Goal: Task Accomplishment & Management: Manage account settings

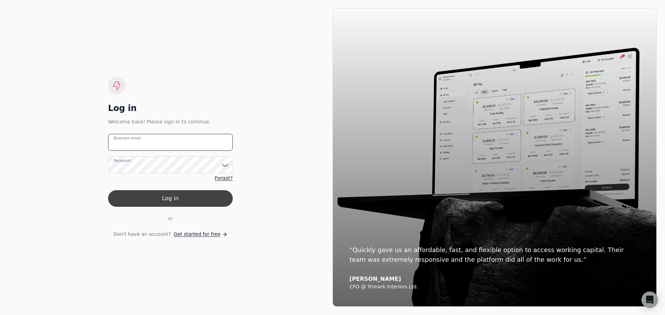
type email "[PERSON_NAME][EMAIL_ADDRESS][DOMAIN_NAME]"
click at [213, 202] on button "Log in" at bounding box center [170, 198] width 125 height 17
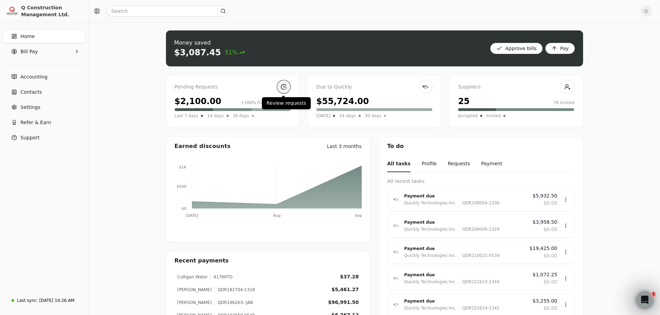
click at [286, 86] on link at bounding box center [284, 87] width 14 height 14
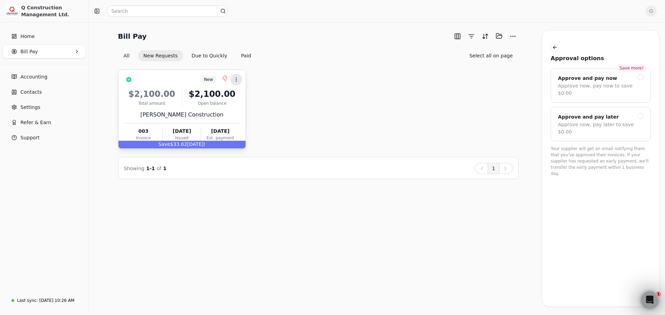
click at [239, 80] on icon at bounding box center [236, 80] width 6 height 6
click at [238, 80] on icon at bounding box center [236, 80] width 6 height 6
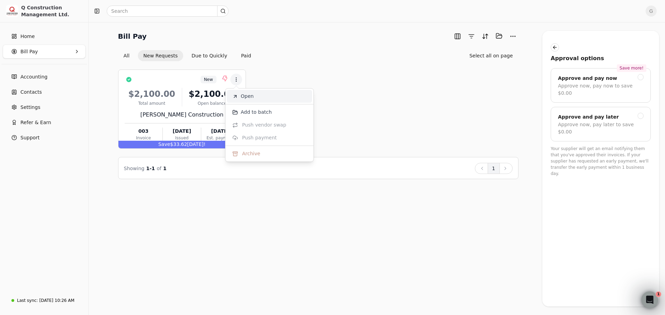
click at [240, 98] on li "Open" at bounding box center [269, 96] width 85 height 13
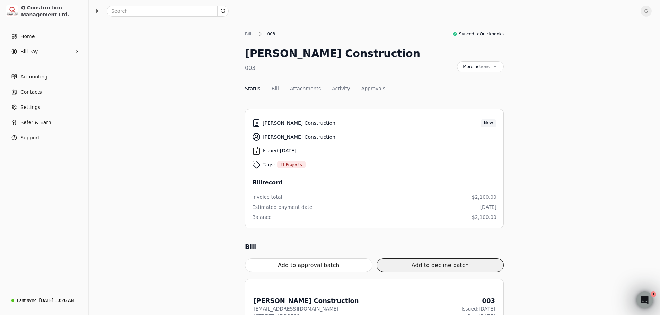
click at [479, 268] on button "Add to decline batch" at bounding box center [439, 266] width 127 height 14
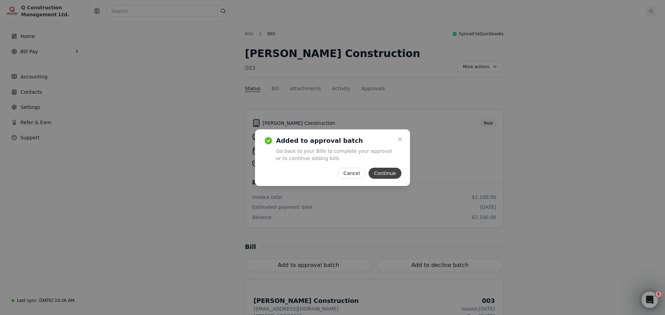
click at [396, 175] on button "Continue" at bounding box center [384, 173] width 33 height 11
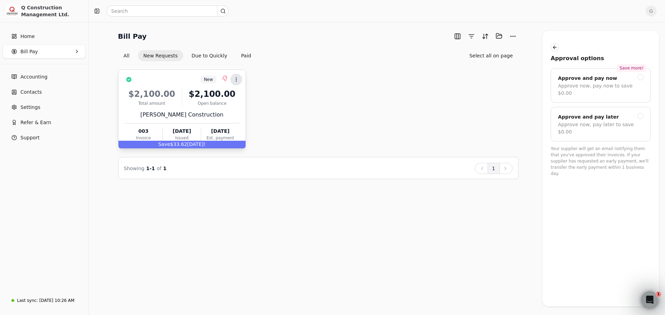
click at [238, 79] on icon at bounding box center [236, 80] width 6 height 6
click at [238, 95] on li "Open" at bounding box center [269, 96] width 85 height 13
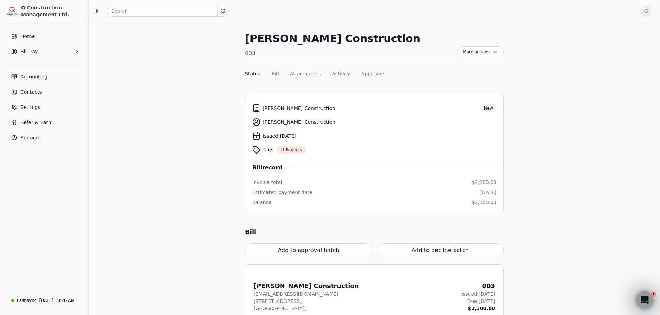
scroll to position [17, 0]
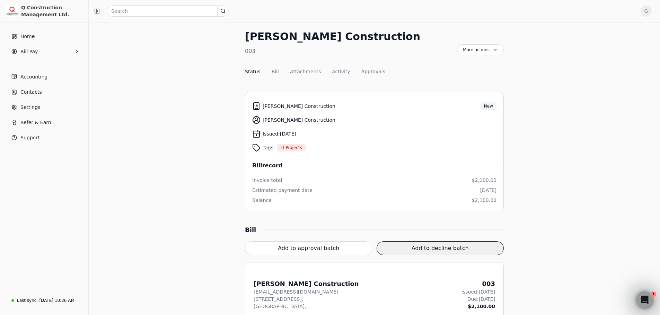
click at [463, 245] on button "Add to decline batch" at bounding box center [439, 249] width 127 height 14
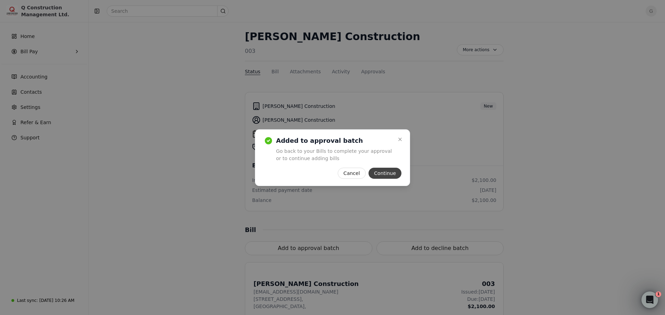
click at [376, 173] on button "Continue" at bounding box center [384, 173] width 33 height 11
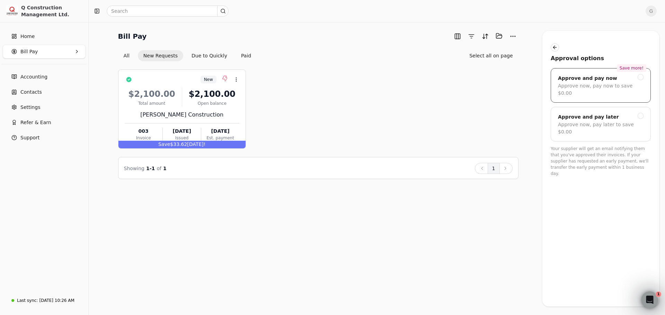
click at [638, 85] on div "Approve now, pay now to save $0.00" at bounding box center [601, 89] width 86 height 15
click at [556, 49] on button "button" at bounding box center [555, 47] width 8 height 8
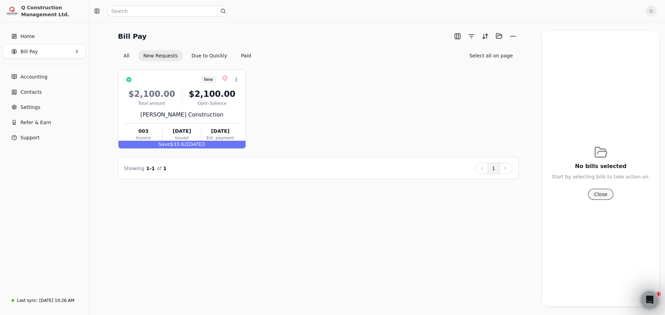
click at [597, 196] on button "Close" at bounding box center [600, 194] width 25 height 11
click at [597, 196] on div "No bills selected Start by selecting bills to take action on. Close" at bounding box center [601, 172] width 100 height 259
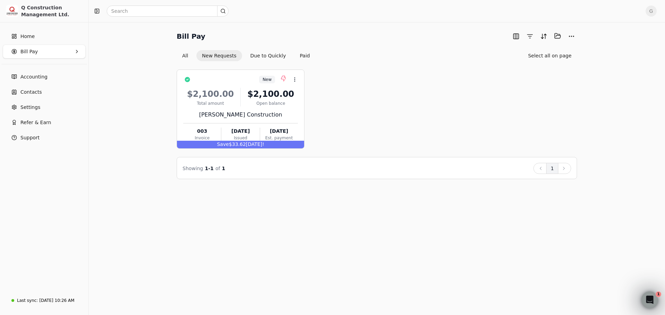
click at [331, 80] on div "New Context Menu Button $2,100.00 Total amount $2,100.00 Open balance [PERSON_N…" at bounding box center [377, 109] width 400 height 79
click at [258, 56] on button "Due to Quickly" at bounding box center [268, 55] width 47 height 11
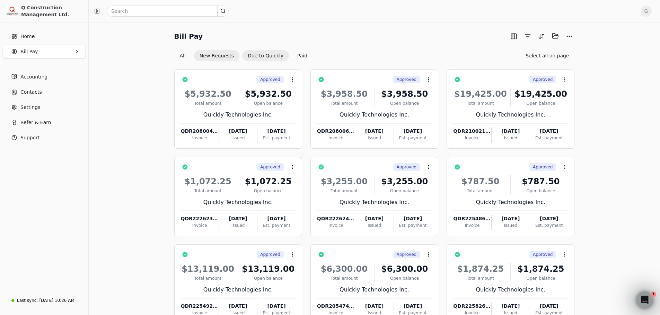
click at [214, 51] on button "New Requests" at bounding box center [216, 55] width 45 height 11
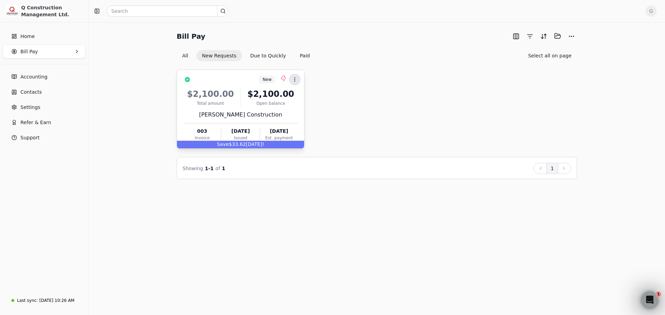
click at [293, 78] on icon at bounding box center [295, 80] width 6 height 6
click at [301, 108] on li "Add to batch" at bounding box center [327, 112] width 85 height 13
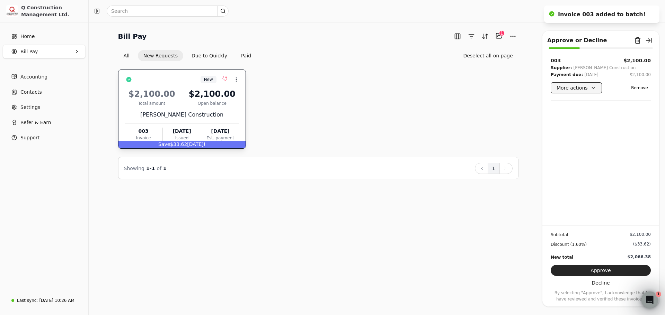
click at [580, 86] on button "More actions" at bounding box center [576, 87] width 51 height 11
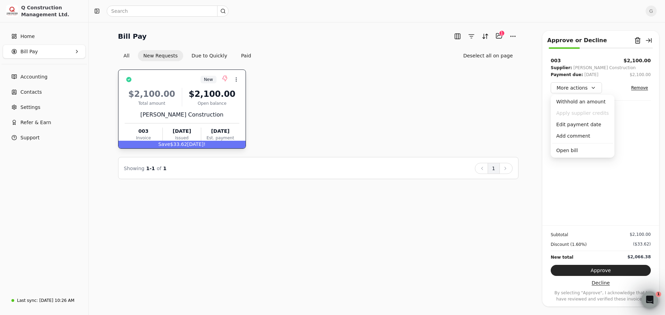
click at [593, 281] on button "Decline" at bounding box center [601, 283] width 100 height 11
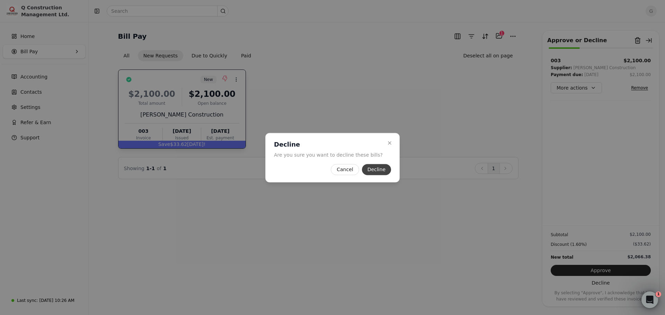
click at [381, 171] on button "Decline" at bounding box center [376, 169] width 29 height 11
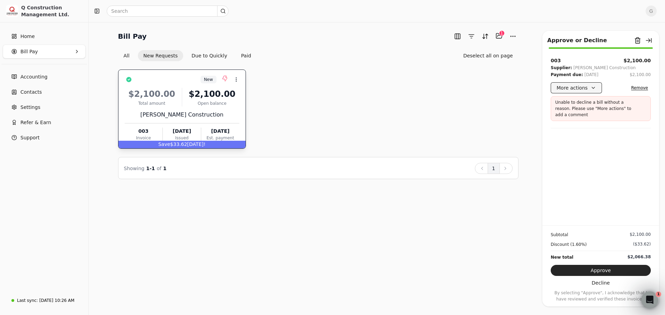
click at [590, 91] on button "More actions" at bounding box center [576, 87] width 51 height 11
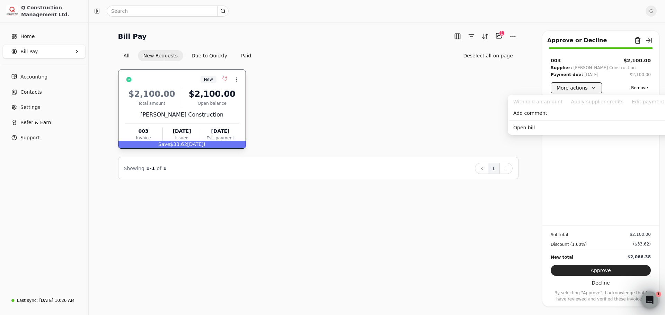
click at [590, 91] on button "More actions" at bounding box center [576, 87] width 51 height 11
click at [559, 115] on div "Add comment" at bounding box center [595, 113] width 172 height 11
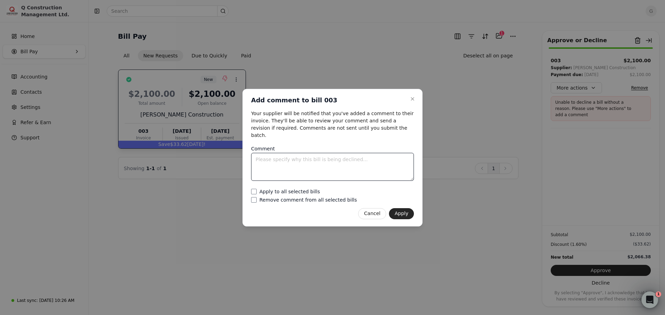
click at [349, 158] on textarea "Comment" at bounding box center [332, 167] width 163 height 28
type textarea "Work not complete."
click at [402, 208] on button "Apply" at bounding box center [401, 213] width 25 height 11
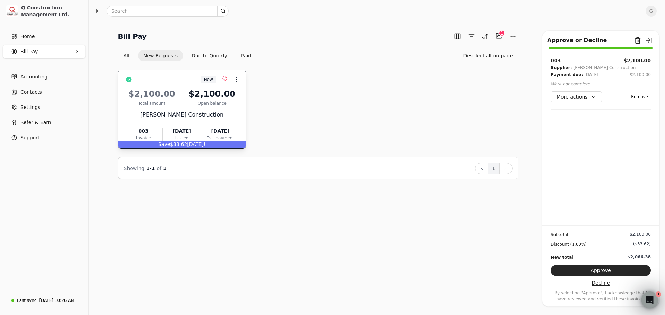
click at [608, 282] on button "Decline" at bounding box center [601, 283] width 100 height 11
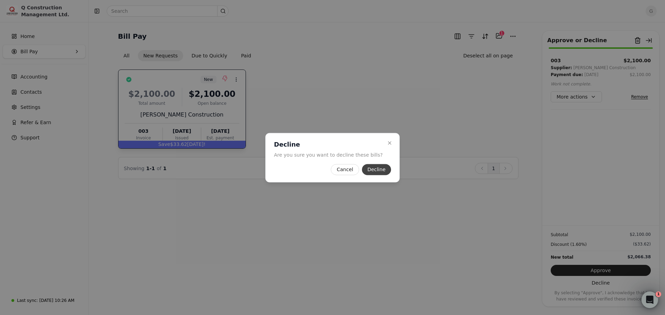
click at [365, 168] on button "Decline" at bounding box center [376, 169] width 29 height 11
